Goal: Transaction & Acquisition: Purchase product/service

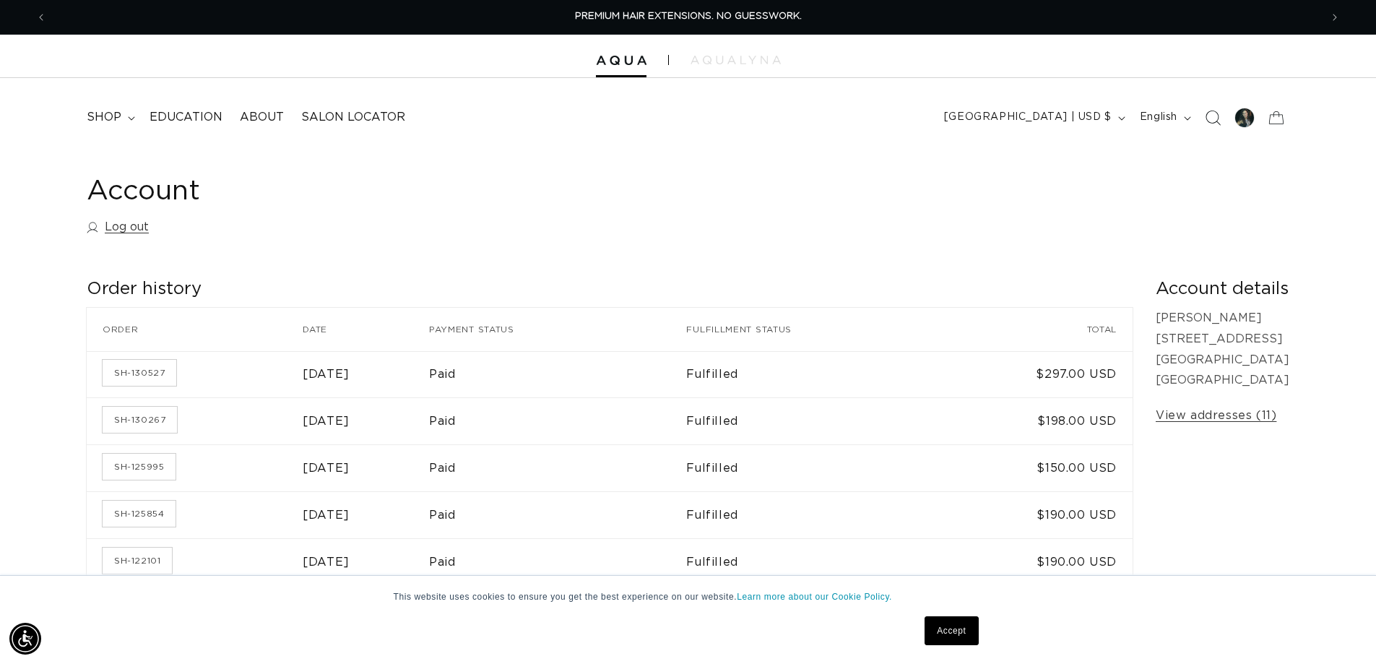
click at [1217, 118] on icon "Search" at bounding box center [1211, 117] width 15 height 15
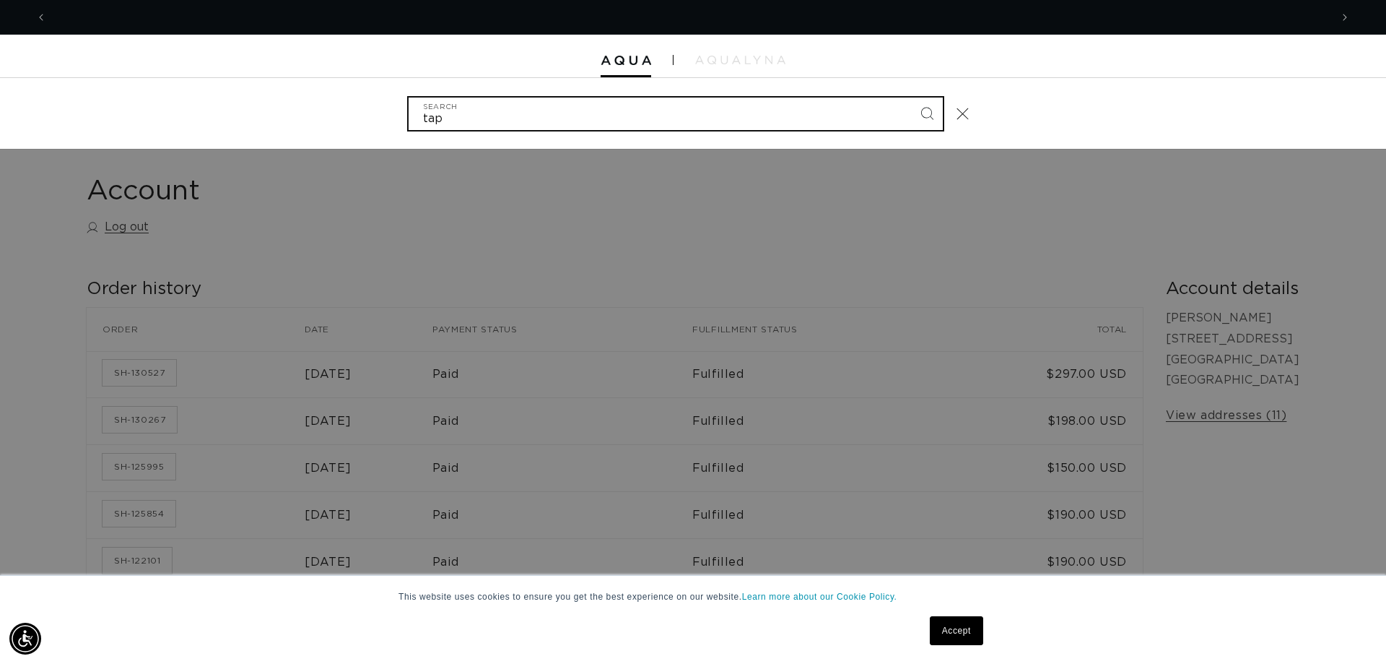
scroll to position [0, 1284]
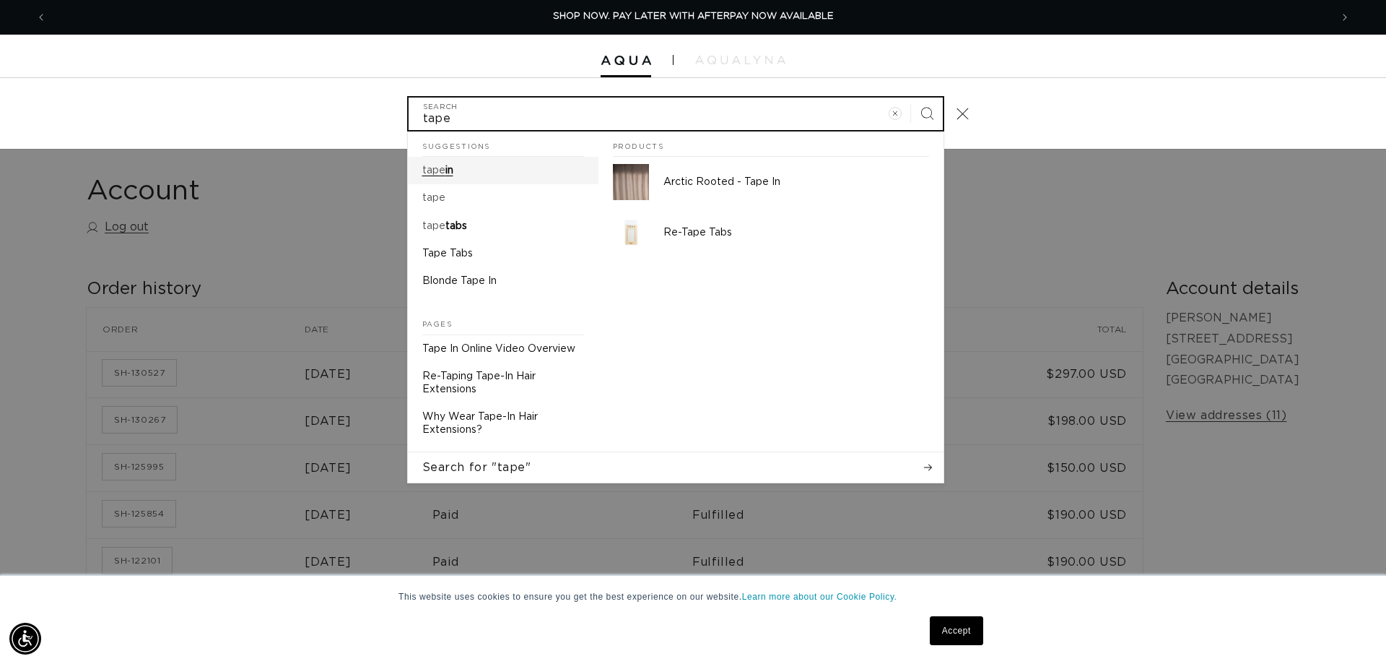
type input "tape"
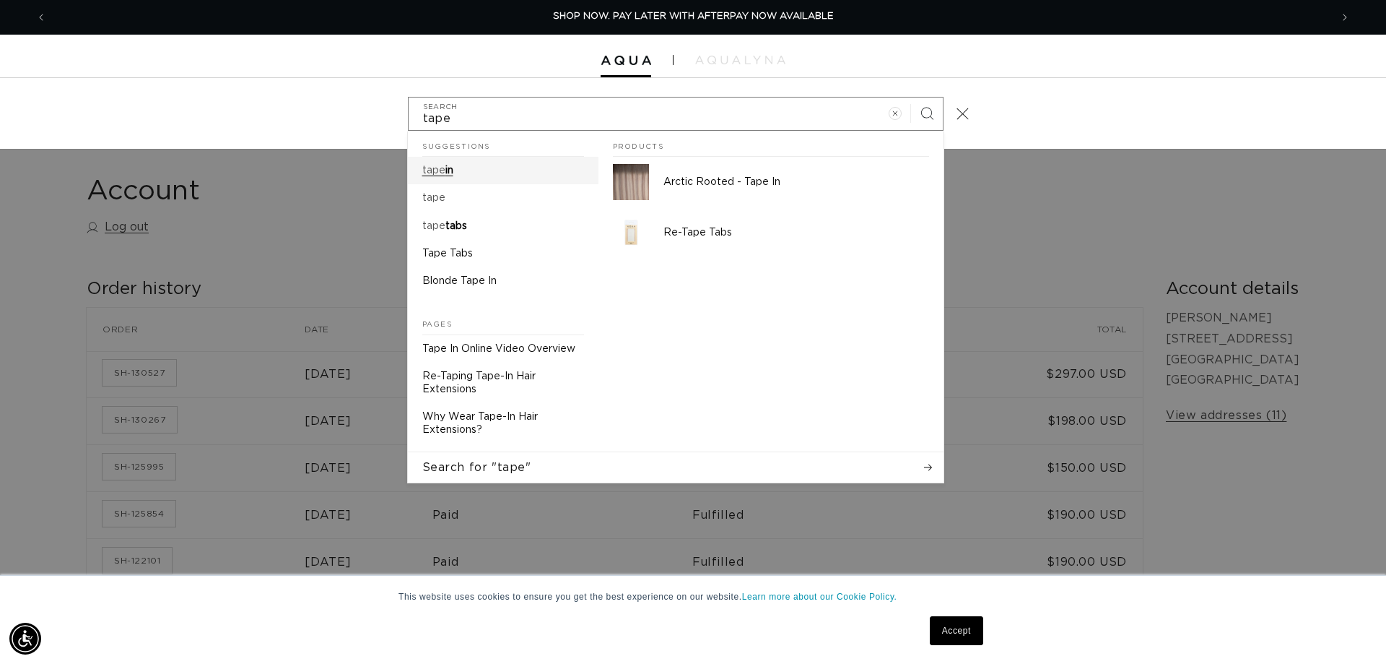
click at [430, 173] on mark "tape" at bounding box center [433, 170] width 23 height 10
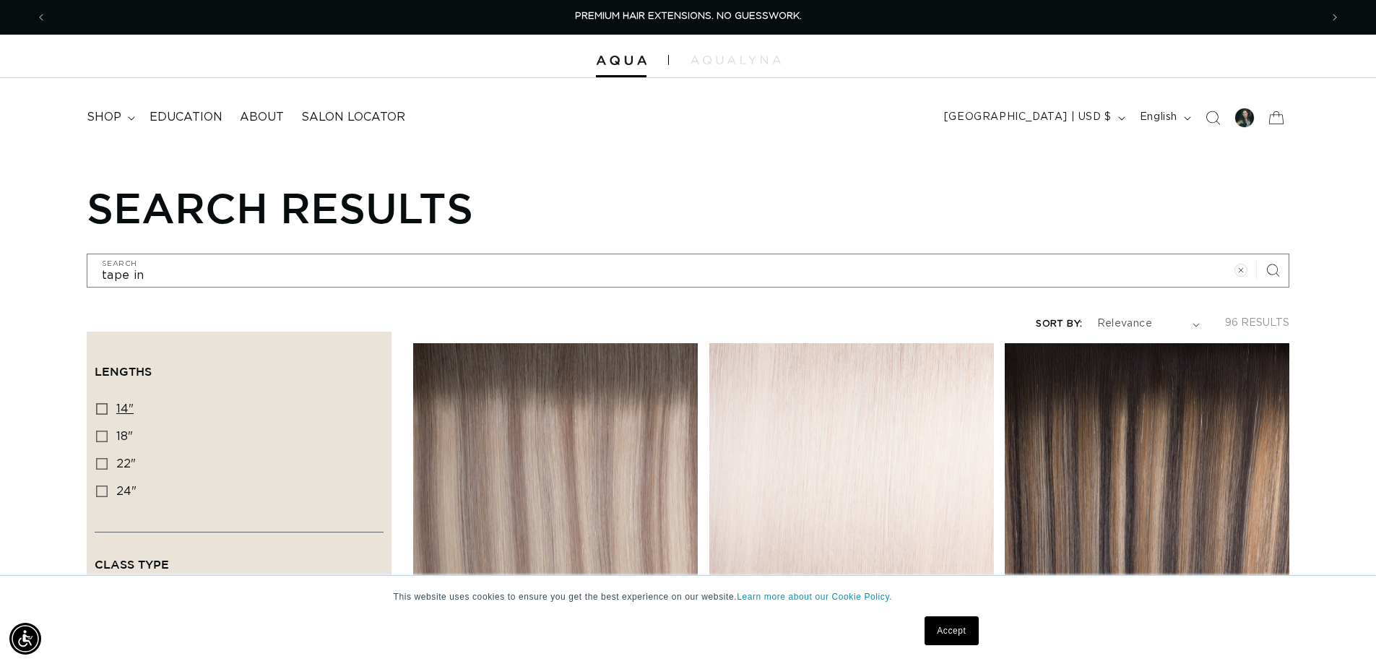
click at [103, 403] on icon at bounding box center [102, 409] width 12 height 12
click at [103, 403] on input "14" 14" (35 products)" at bounding box center [102, 409] width 12 height 12
checkbox input "true"
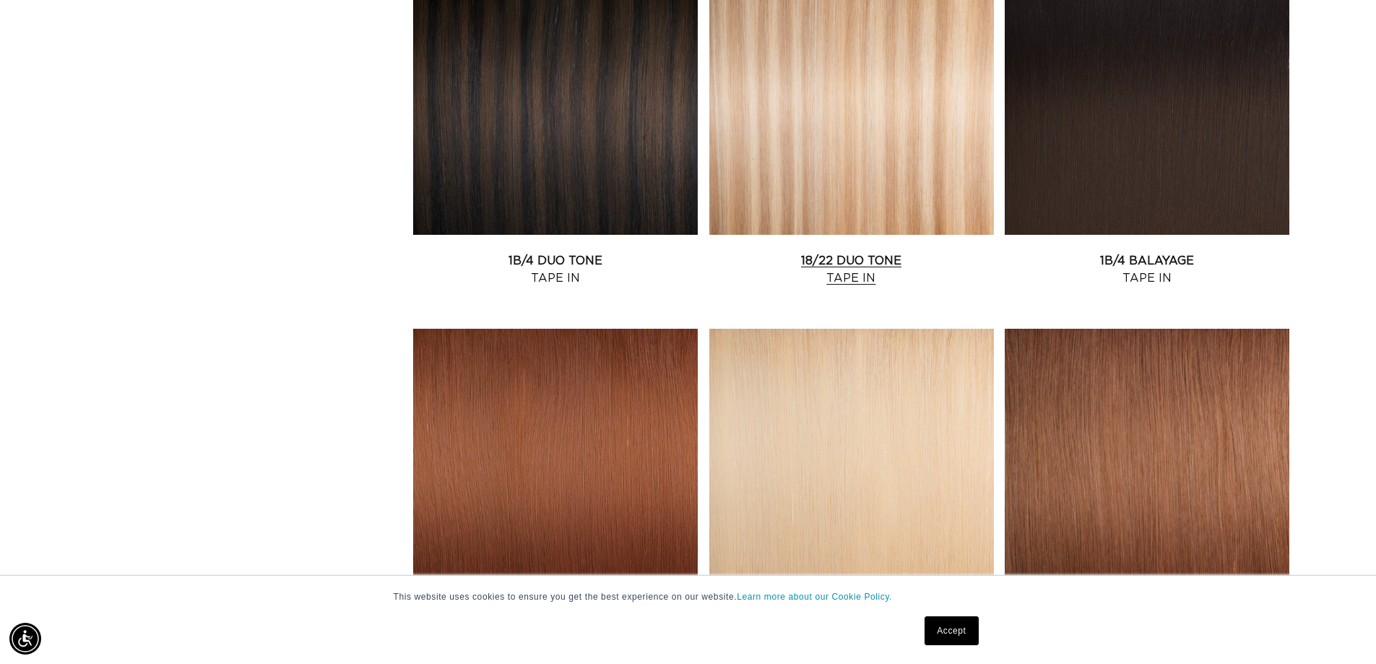
click at [828, 252] on link "18/22 Duo Tone Tape In" at bounding box center [851, 269] width 285 height 35
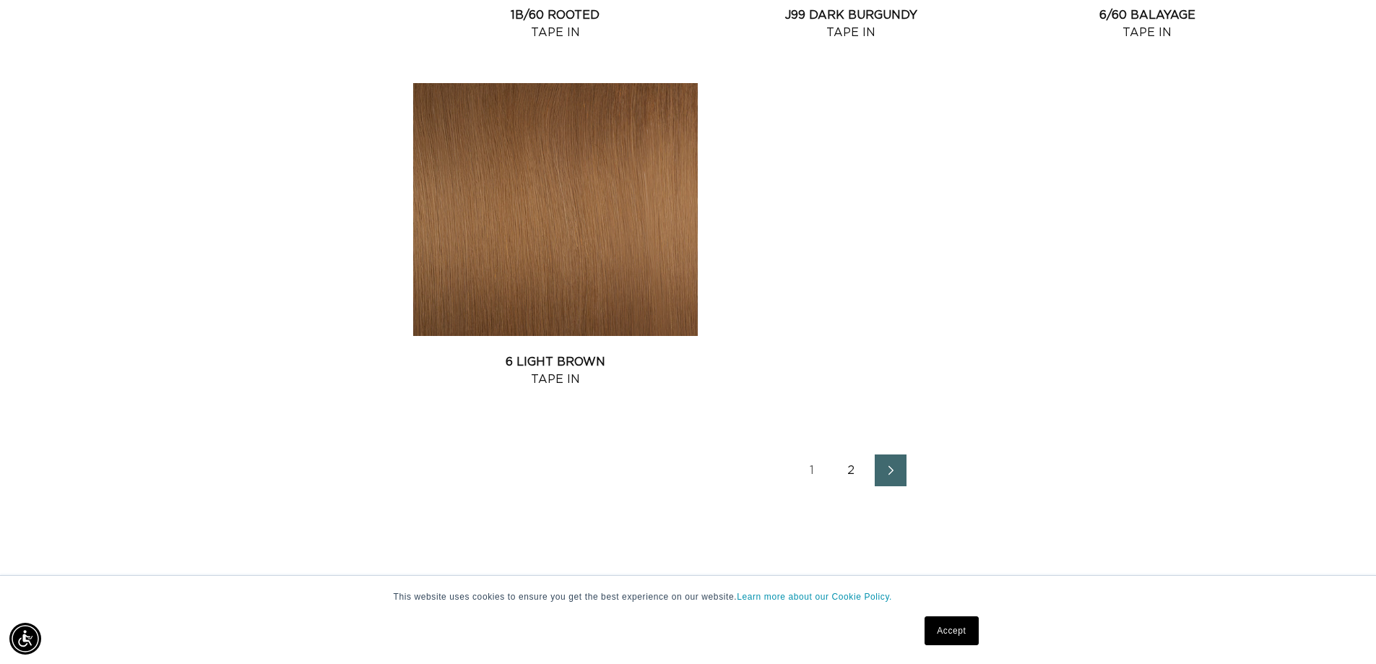
click at [883, 465] on icon "Next page" at bounding box center [891, 470] width 19 height 10
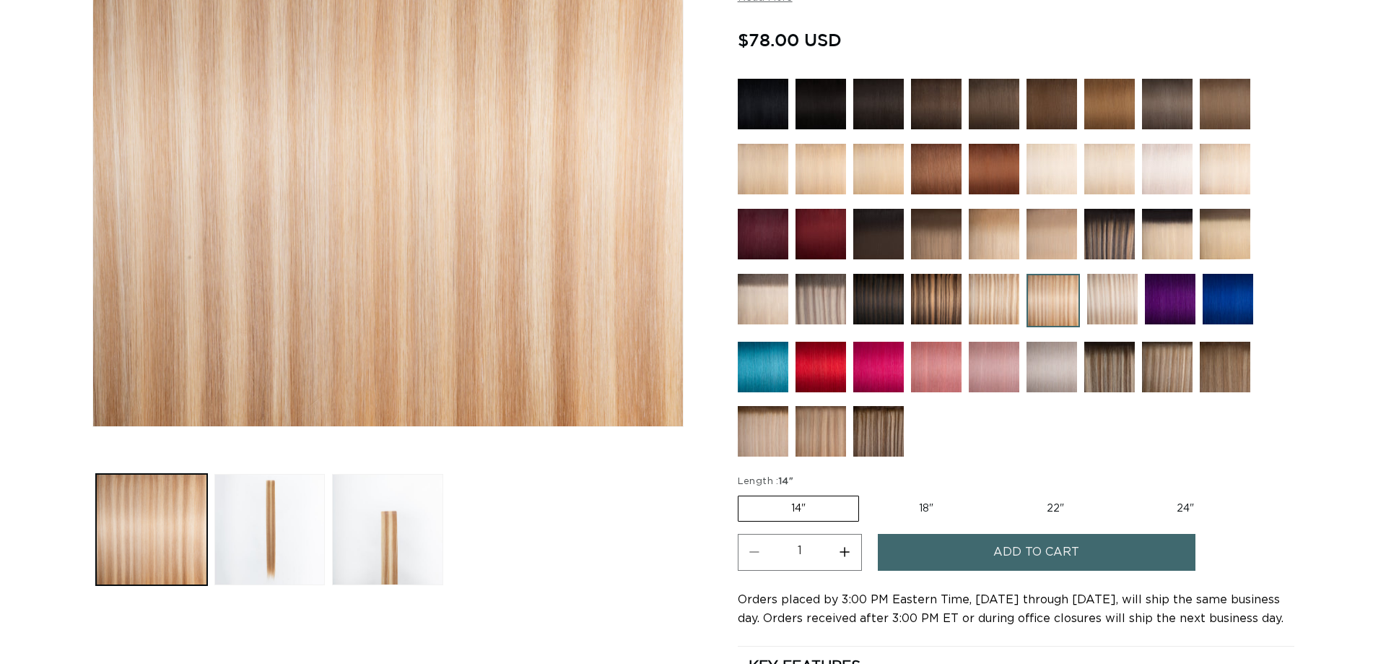
scroll to position [361, 0]
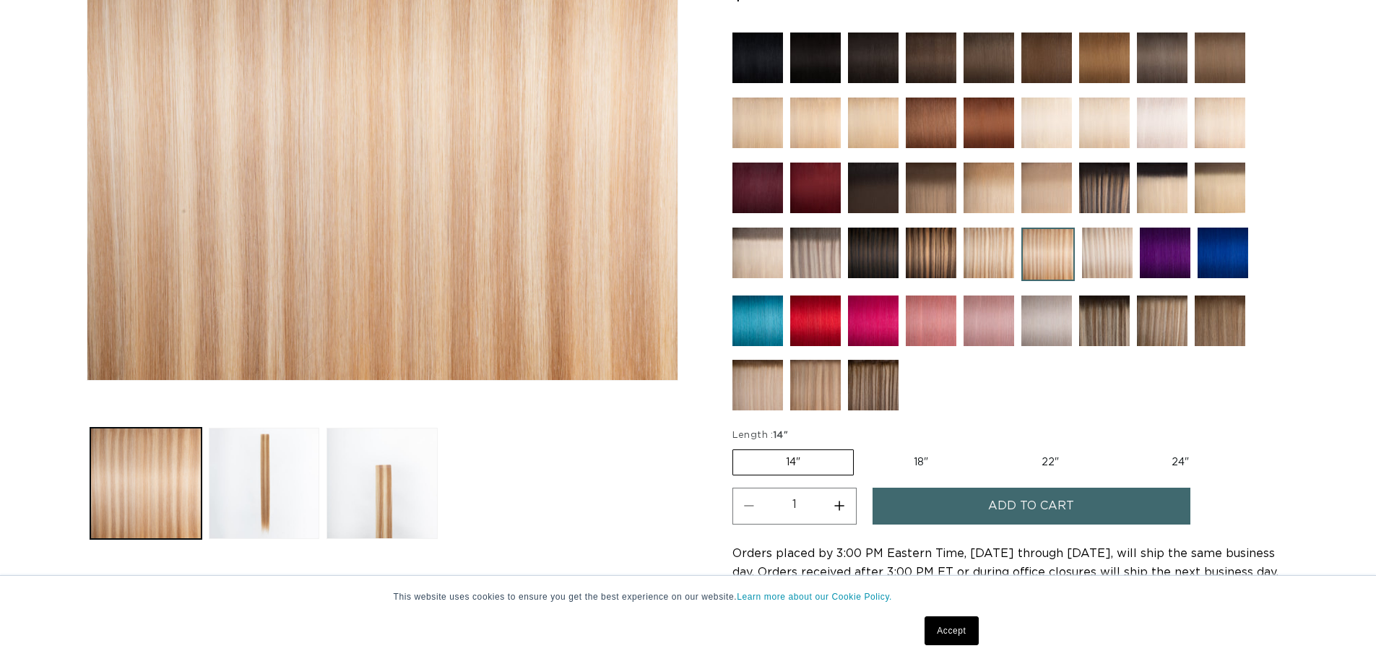
click at [1024, 507] on span "Add to cart" at bounding box center [1031, 505] width 86 height 37
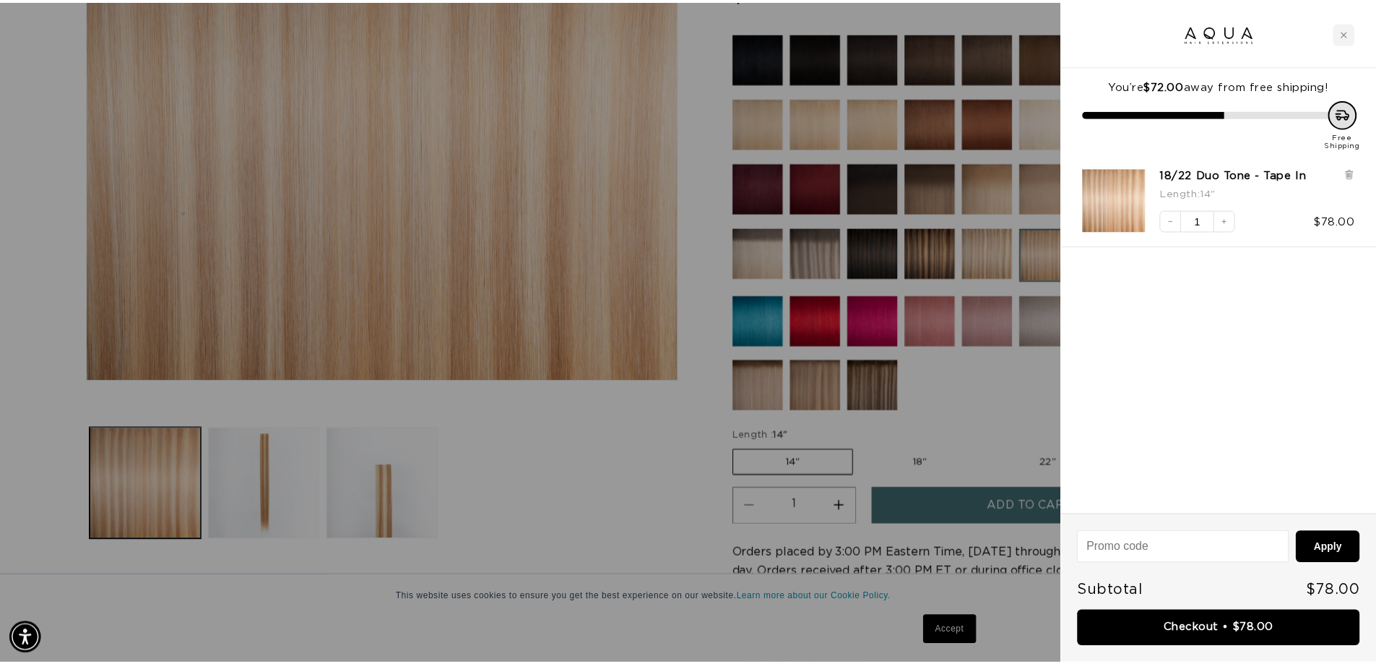
scroll to position [0, 1284]
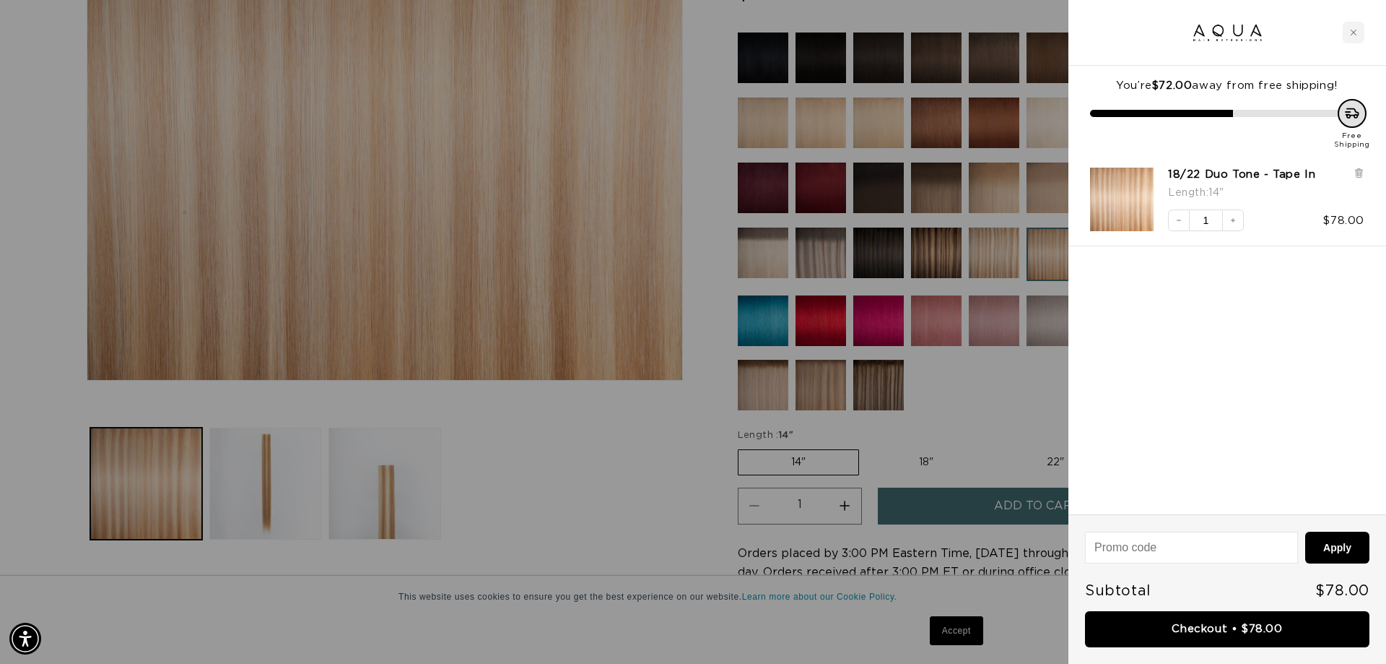
click at [594, 523] on div at bounding box center [693, 332] width 1386 height 664
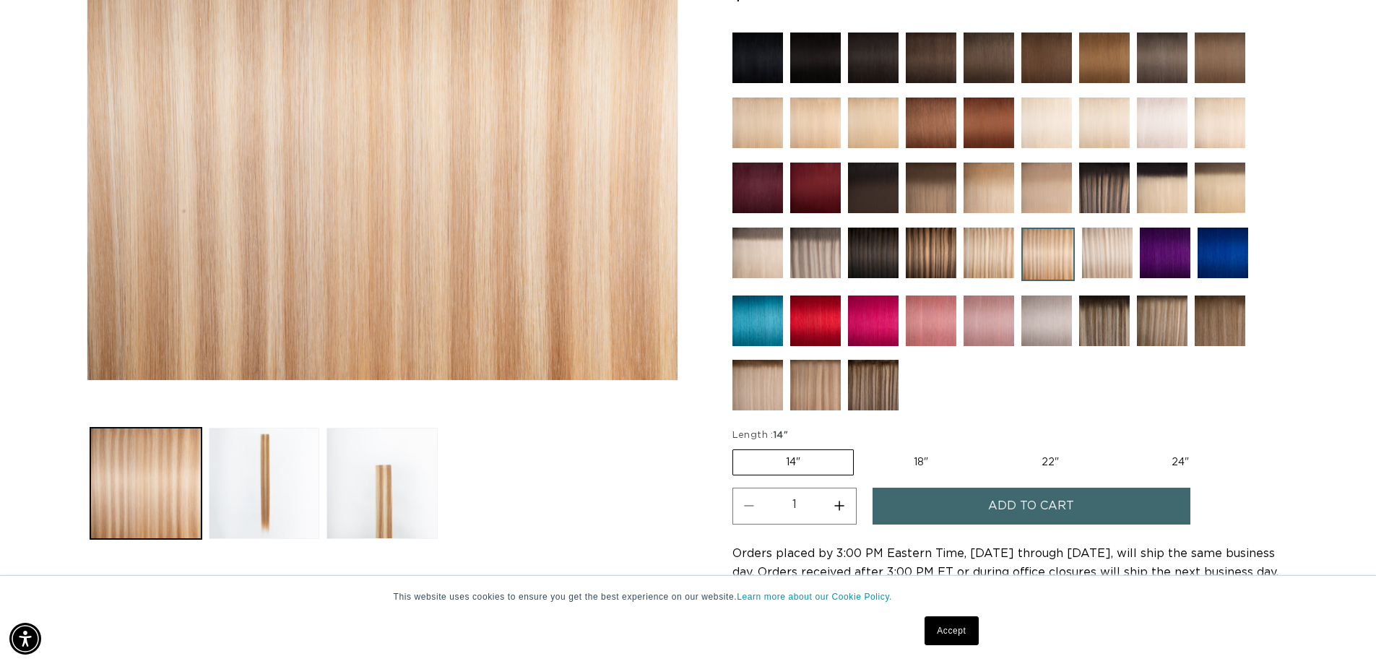
scroll to position [0, 1273]
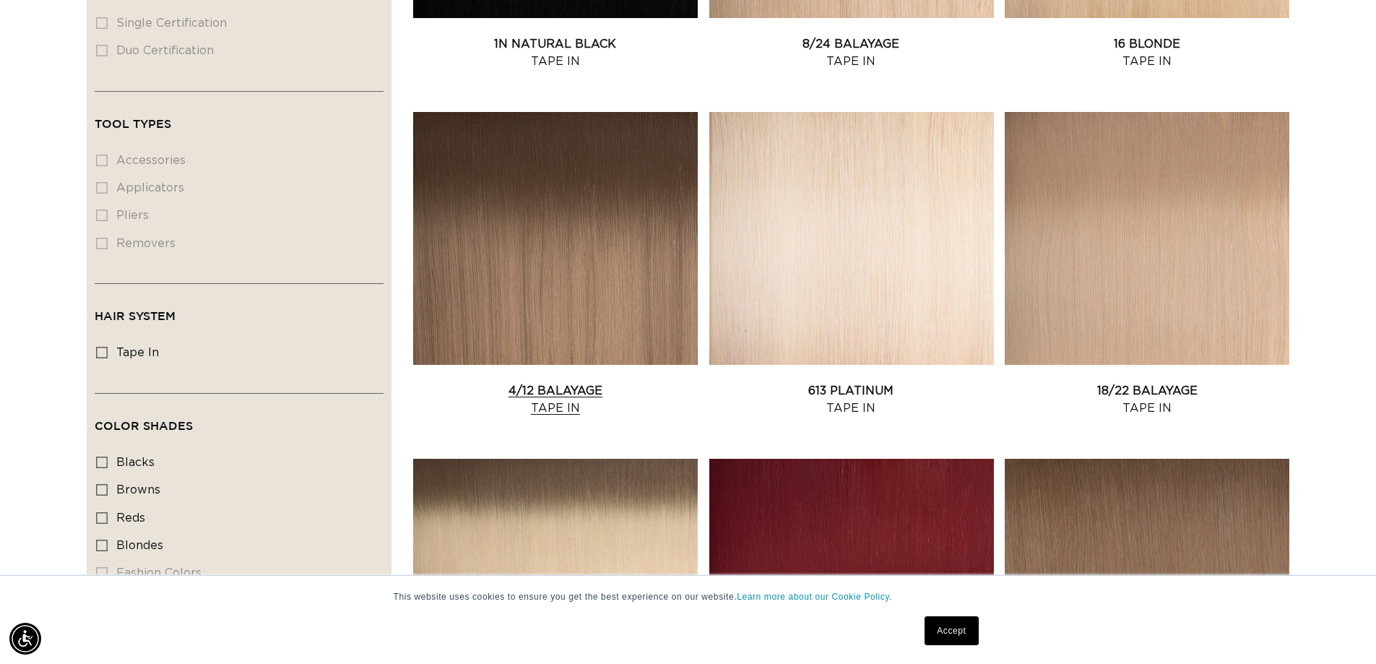
scroll to position [0, 2546]
click at [534, 382] on link "4/12 Balayage Tape In" at bounding box center [555, 399] width 285 height 35
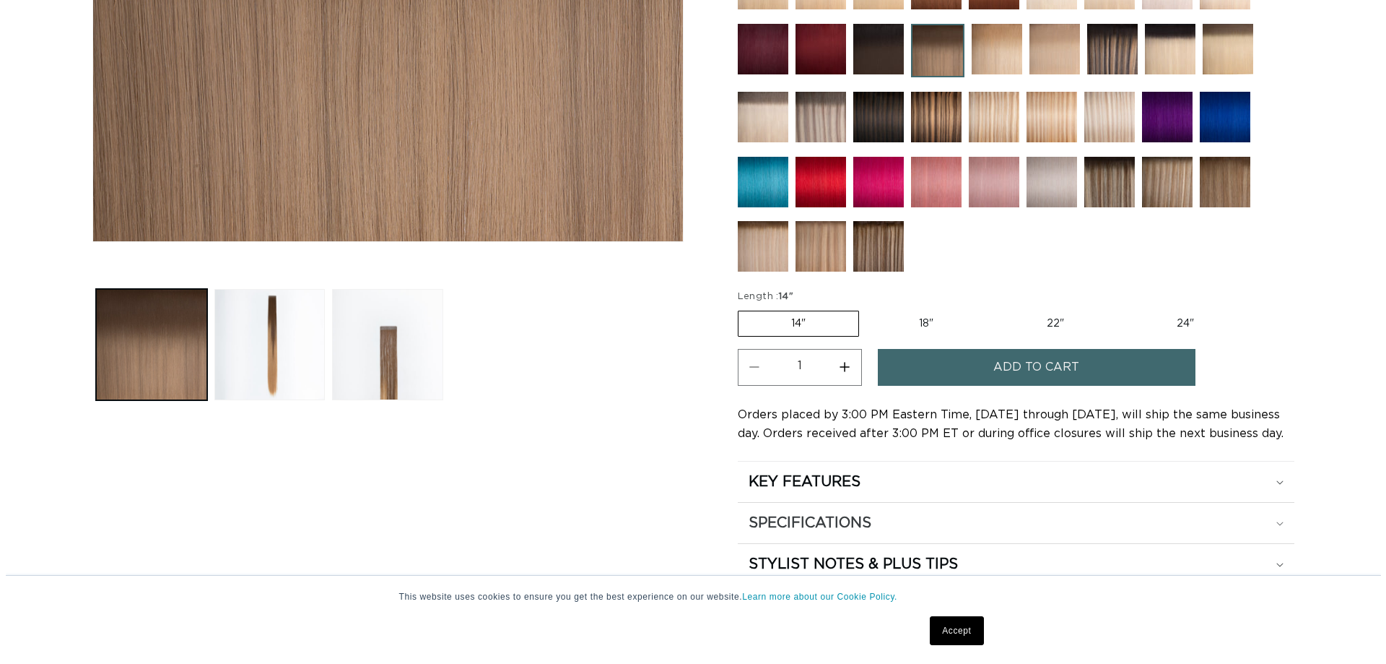
scroll to position [505, 0]
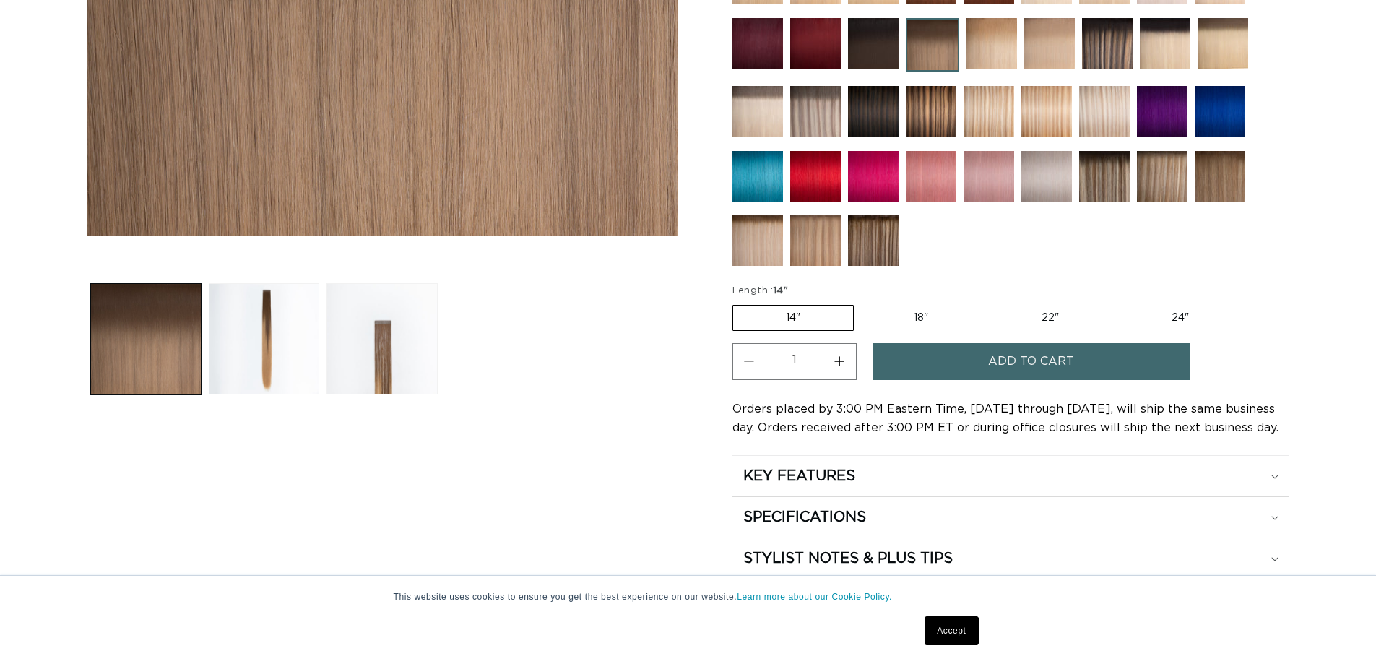
click at [983, 349] on button "Add to cart" at bounding box center [1031, 361] width 318 height 37
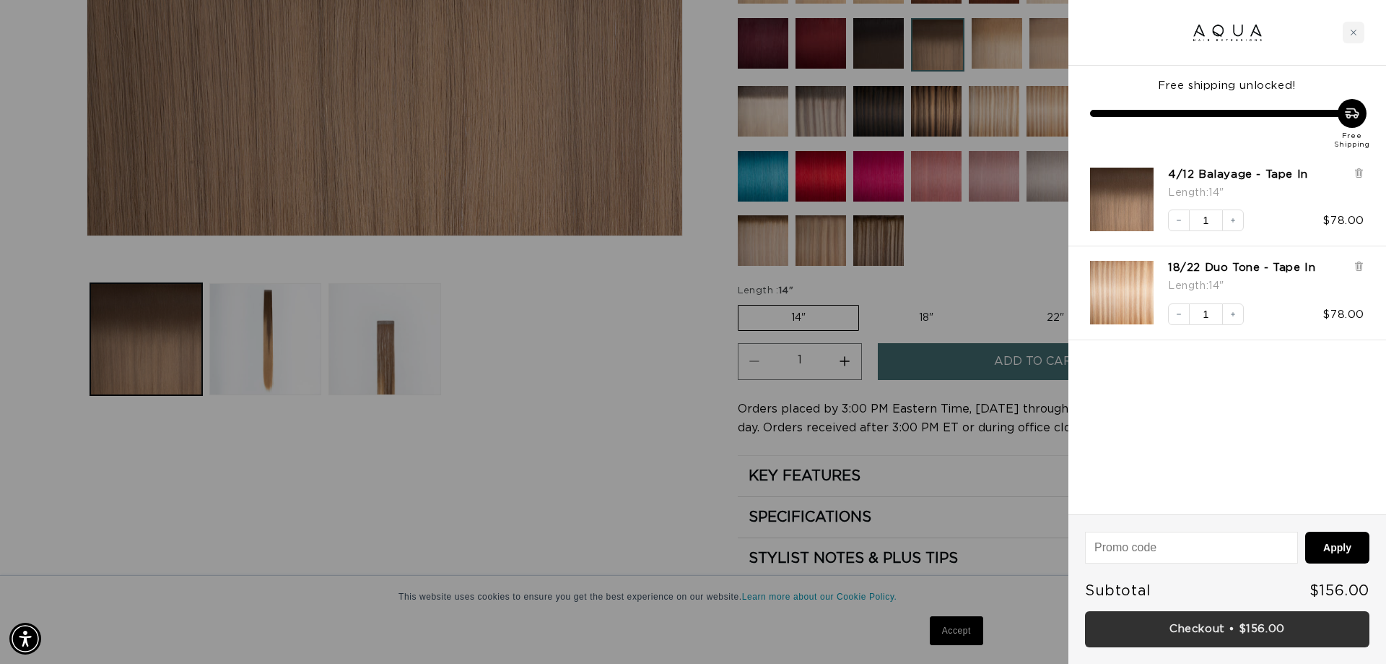
scroll to position [0, 1284]
click at [1217, 631] on link "Checkout • $156.00" at bounding box center [1227, 629] width 285 height 37
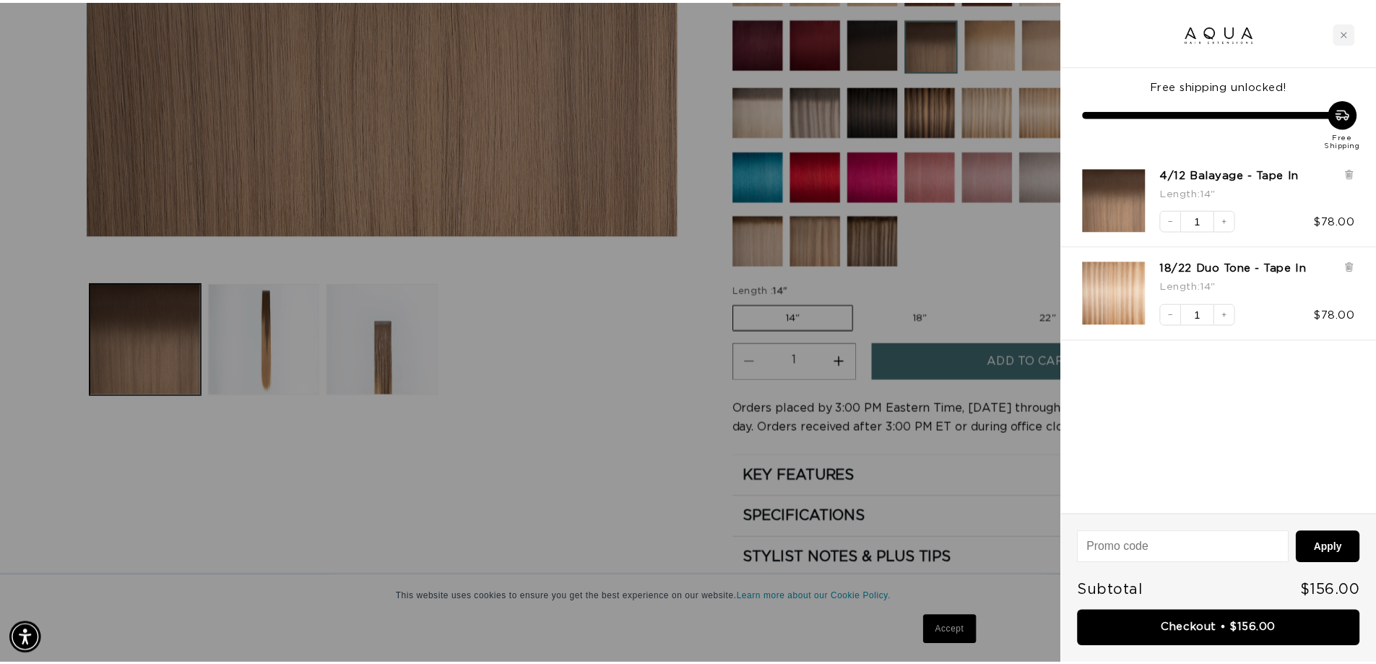
scroll to position [0, 2568]
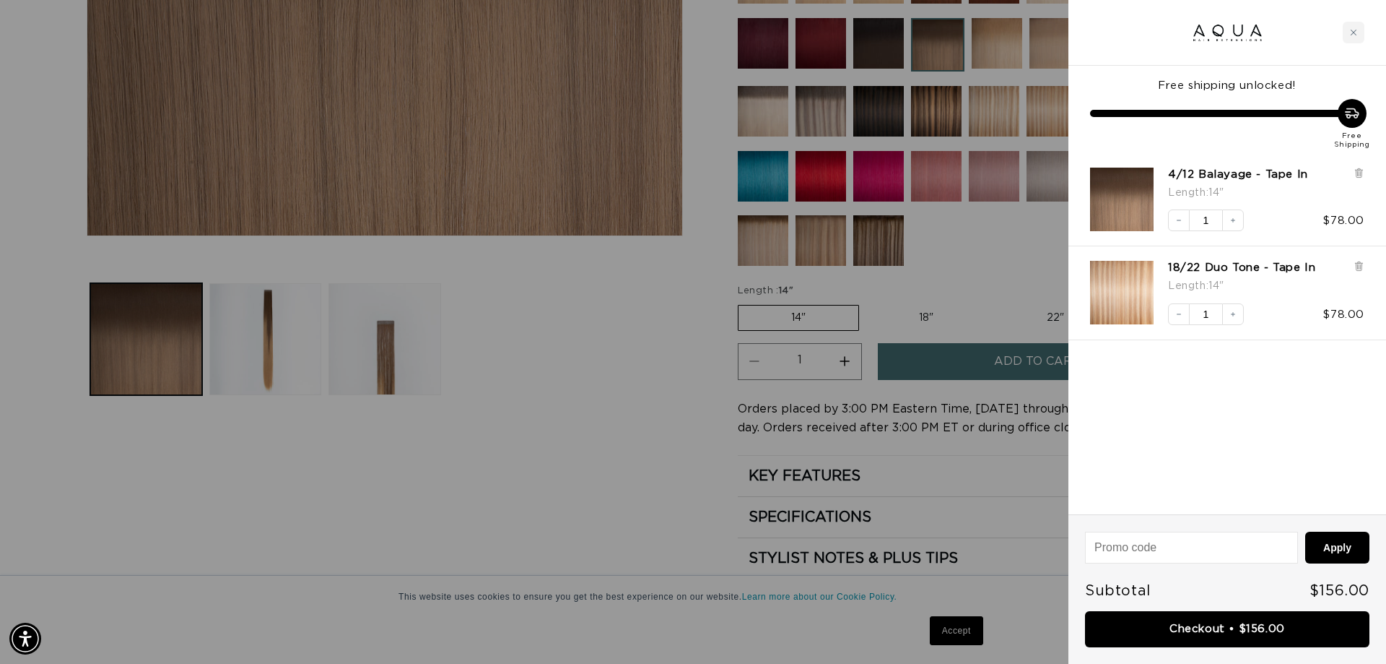
click at [35, 73] on div at bounding box center [693, 332] width 1386 height 664
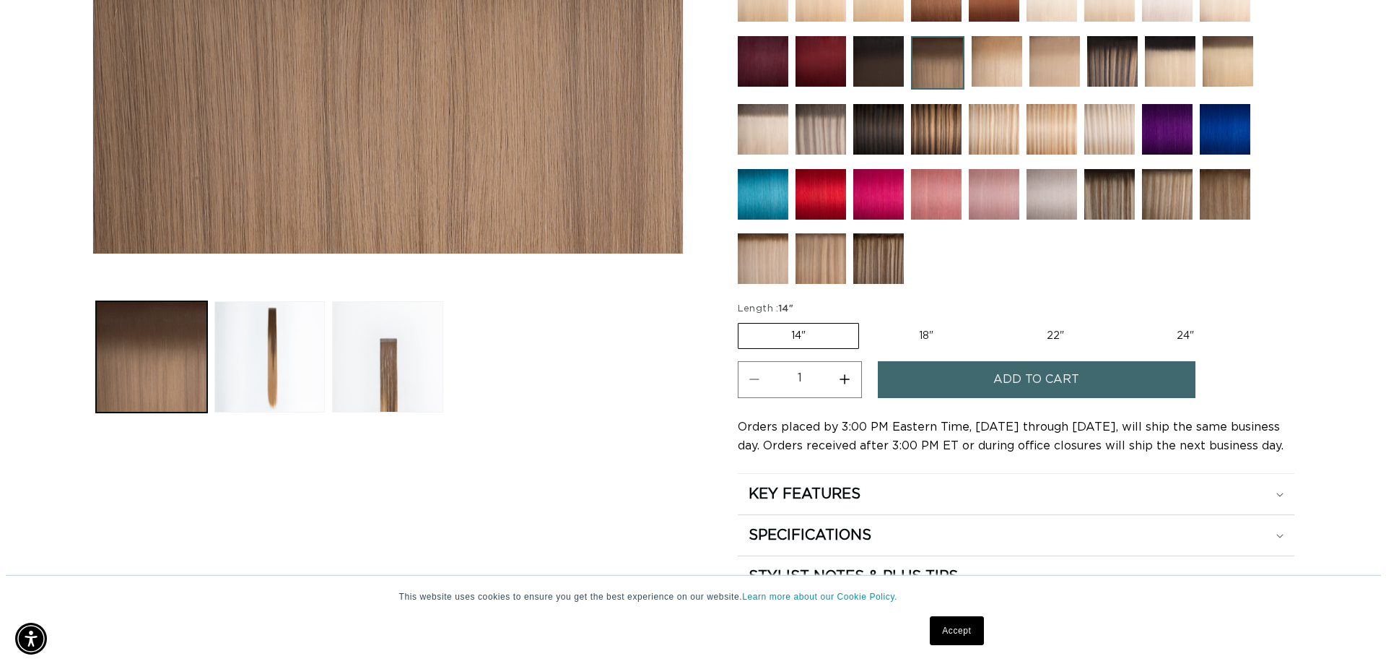
scroll to position [0, 0]
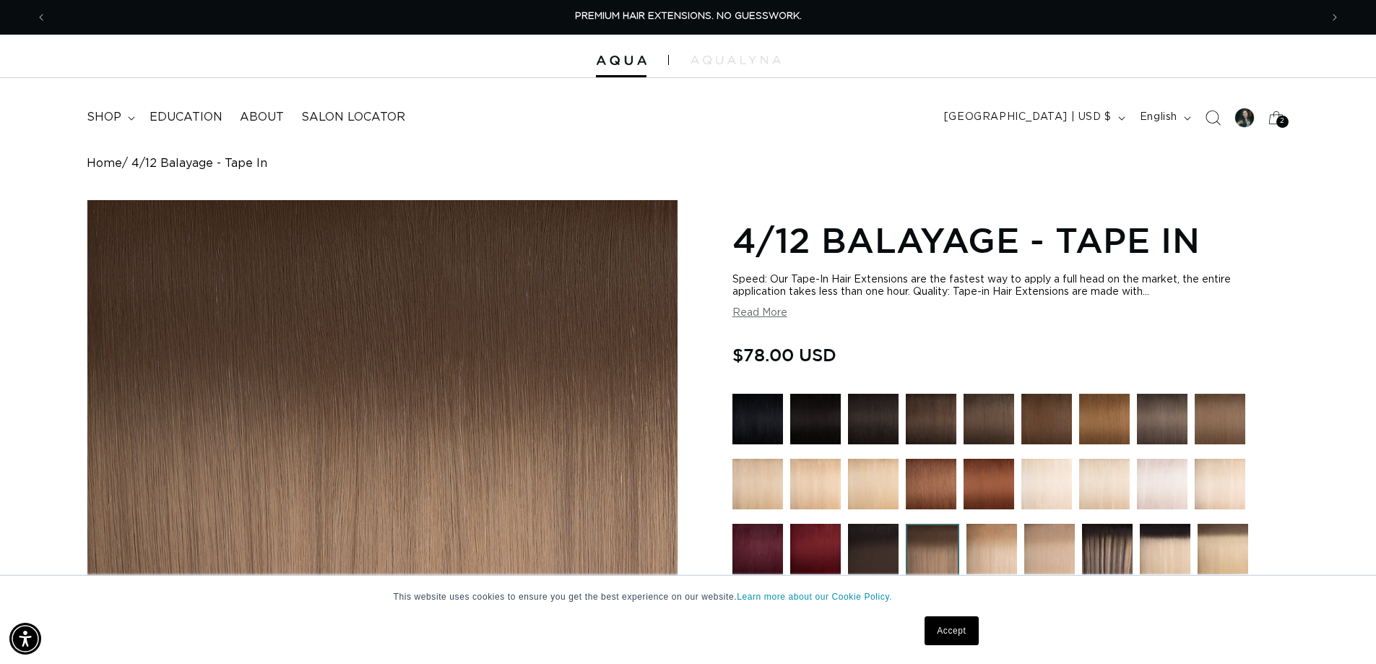
click at [1210, 118] on icon "Search" at bounding box center [1211, 117] width 15 height 15
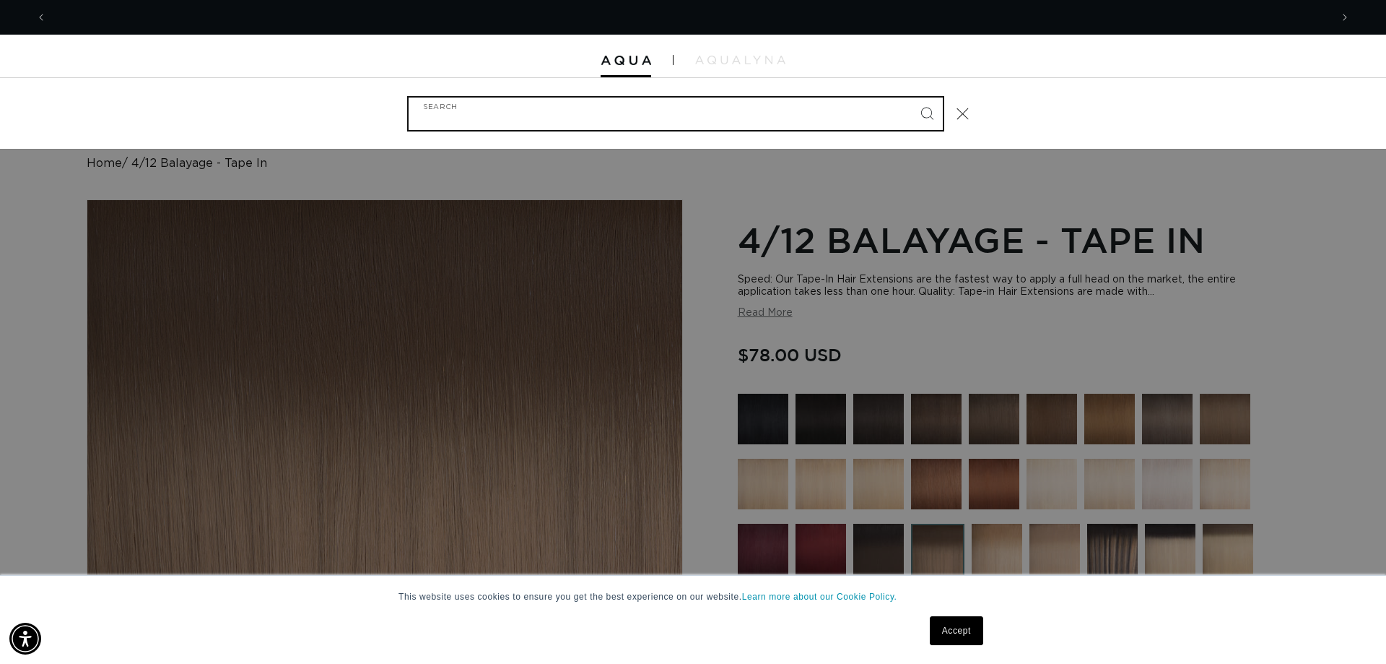
scroll to position [0, 1284]
click at [740, 112] on input "Search" at bounding box center [676, 113] width 534 height 32
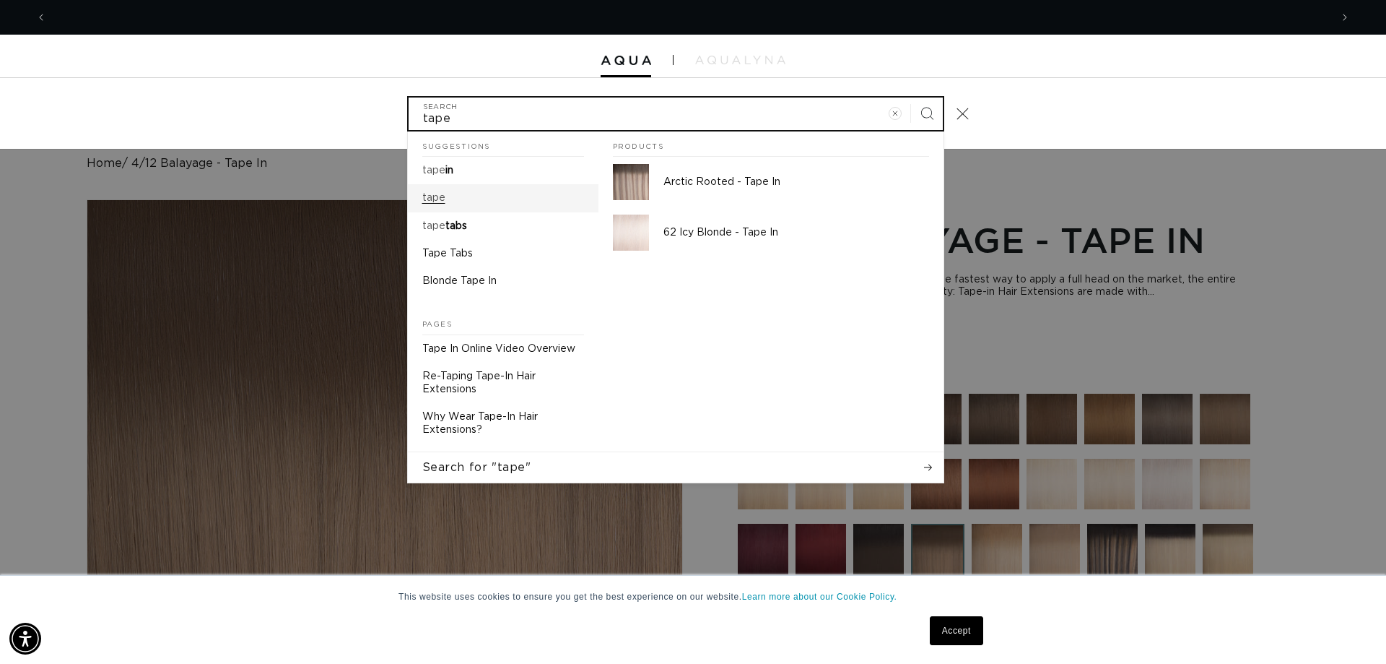
type input "tape"
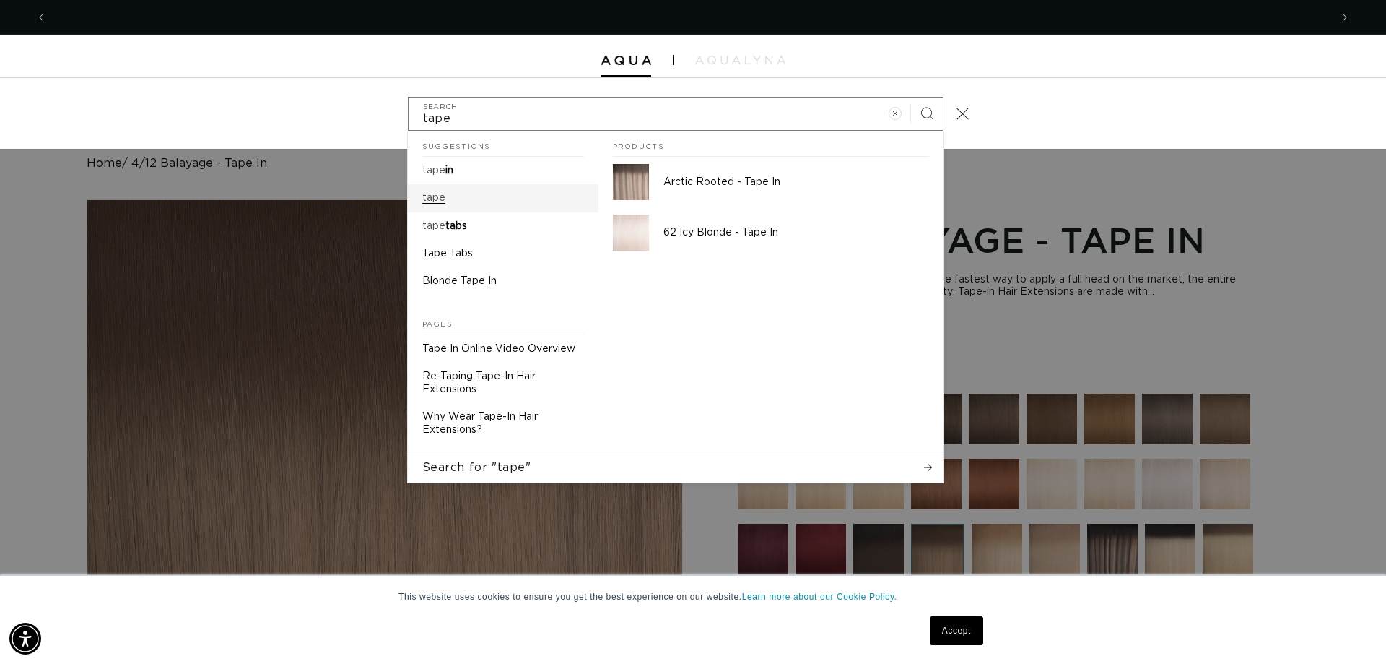
scroll to position [0, 0]
click at [432, 200] on mark "tape" at bounding box center [433, 198] width 23 height 10
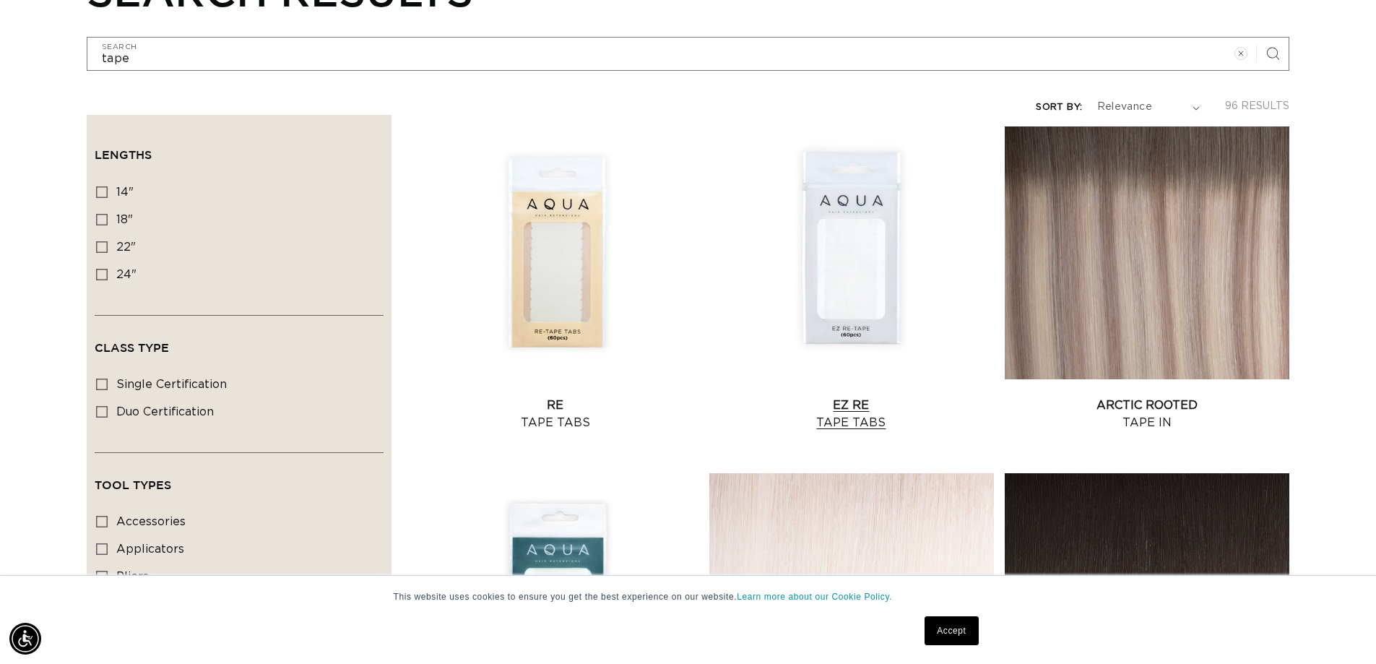
scroll to position [0, 2546]
click at [841, 397] on link "EZ Re Tape Tabs" at bounding box center [851, 413] width 285 height 35
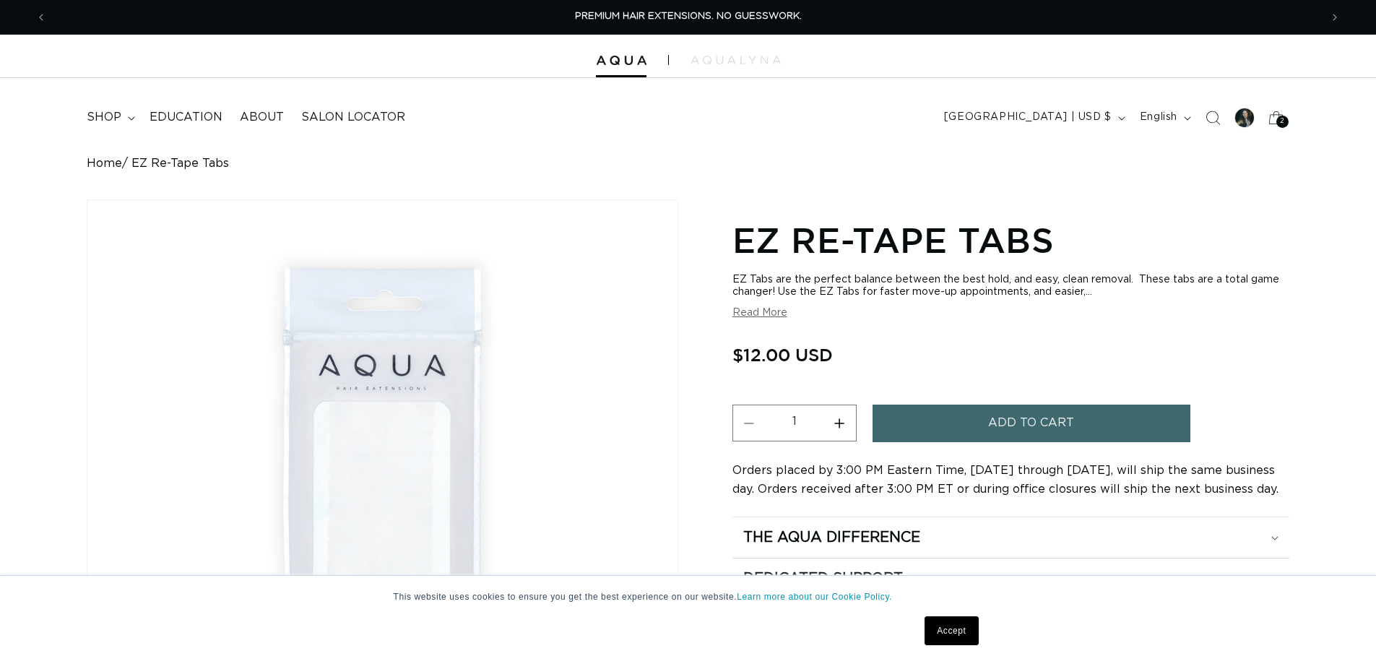
click at [841, 425] on button "Increase quantity for EZ Re-Tape Tabs" at bounding box center [839, 422] width 32 height 37
type input "5"
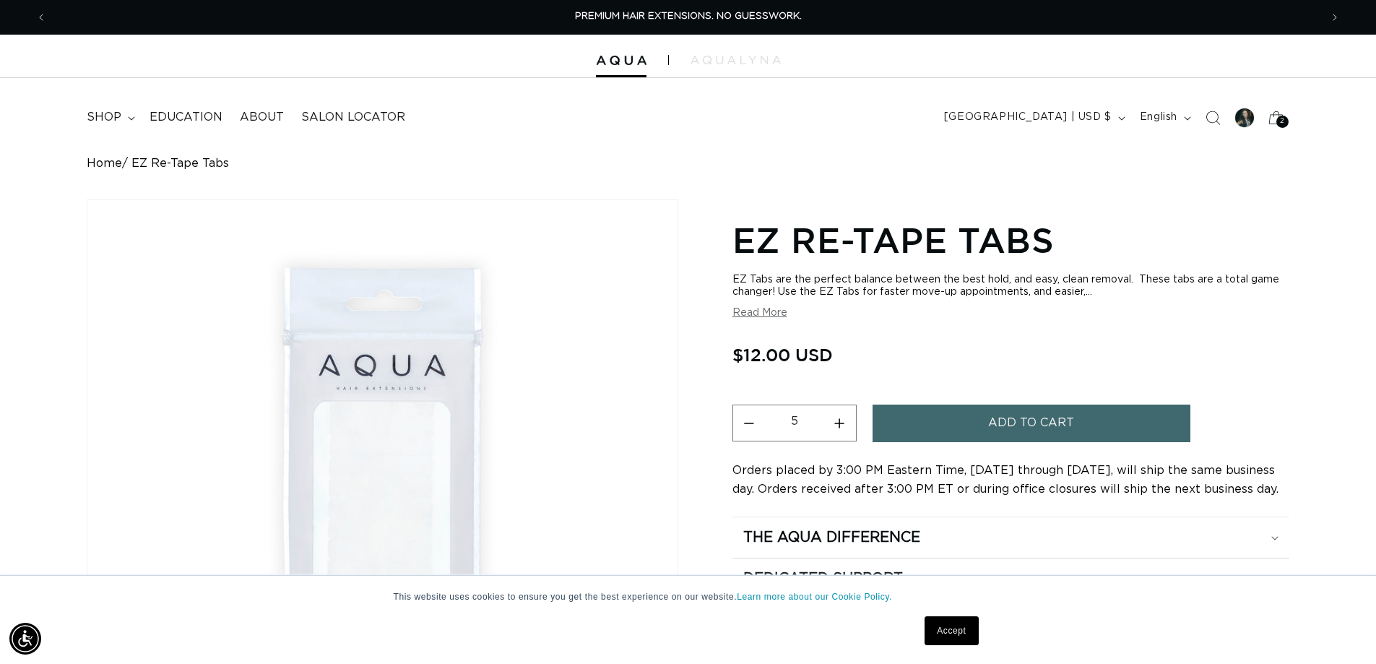
click at [980, 432] on button "Add to cart" at bounding box center [1031, 422] width 318 height 37
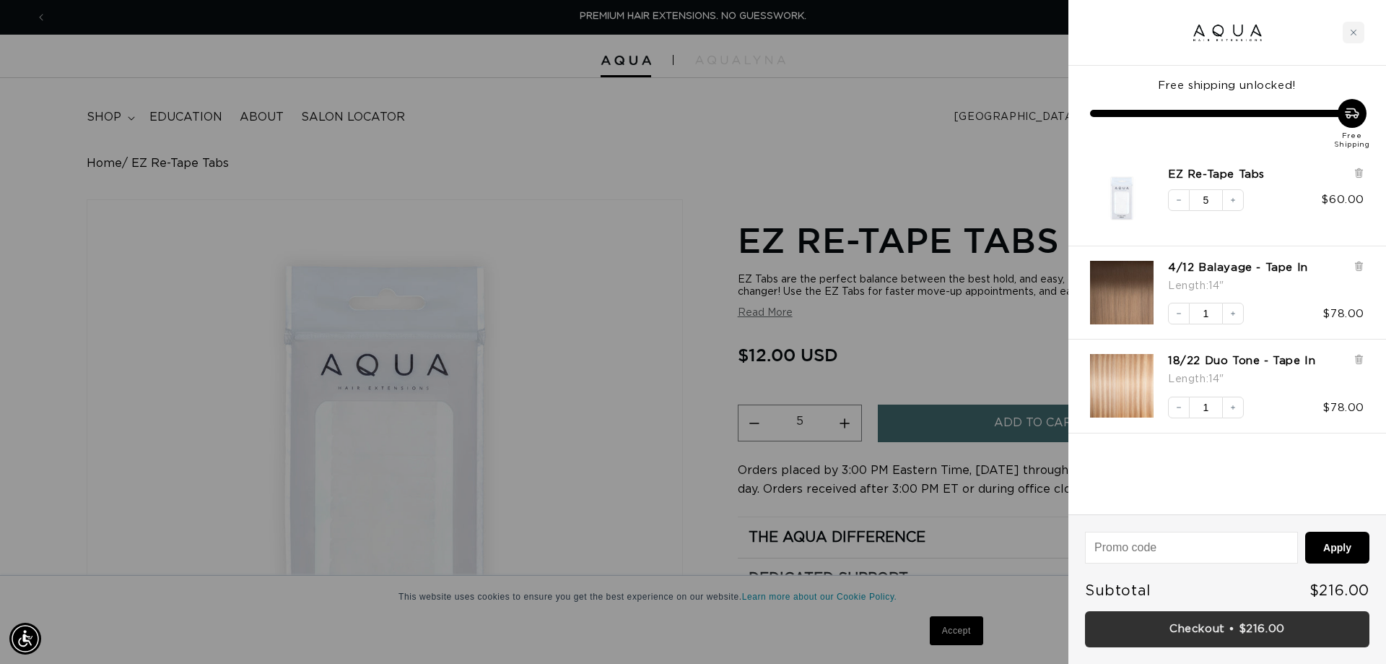
click at [1183, 638] on link "Checkout • $216.00" at bounding box center [1227, 629] width 285 height 37
